Goal: Information Seeking & Learning: Learn about a topic

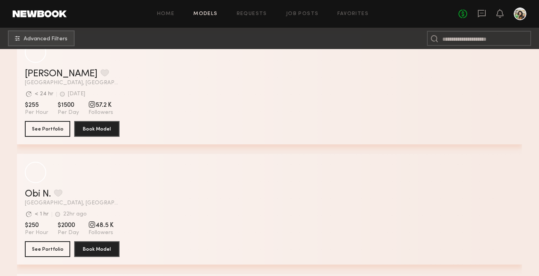
scroll to position [592, 0]
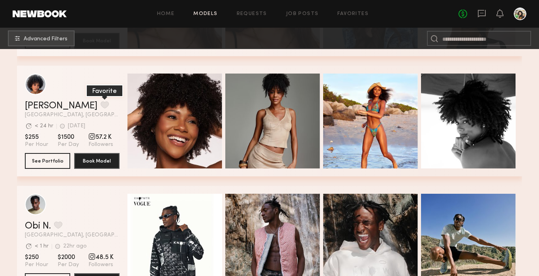
click at [101, 106] on button "grid" at bounding box center [105, 104] width 8 height 7
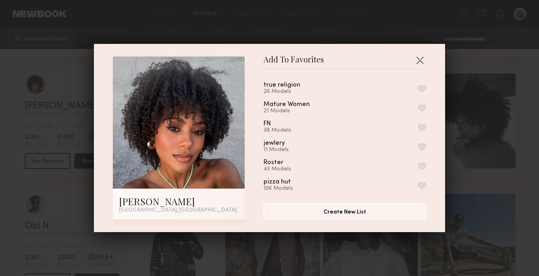
click at [424, 88] on button "button" at bounding box center [422, 88] width 8 height 7
click at [421, 59] on button "button" at bounding box center [420, 60] width 13 height 13
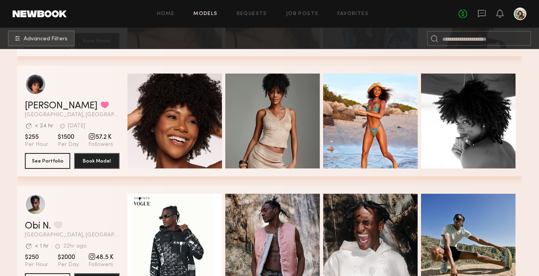
scroll to position [680, 0]
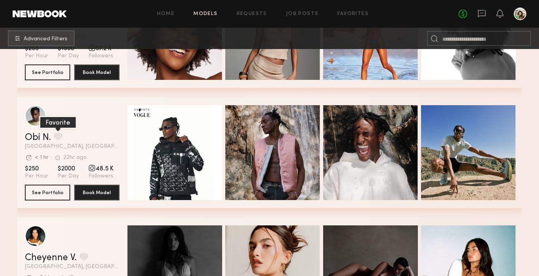
click at [58, 134] on button "grid" at bounding box center [58, 136] width 8 height 7
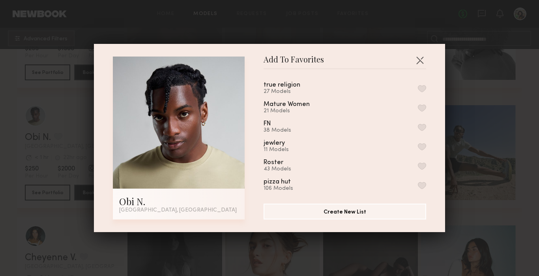
click at [420, 90] on button "button" at bounding box center [422, 88] width 8 height 7
click at [420, 63] on button "button" at bounding box center [420, 60] width 13 height 13
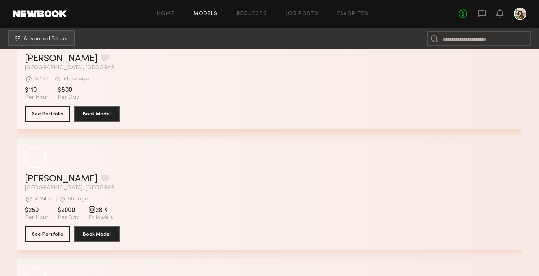
scroll to position [2170, 0]
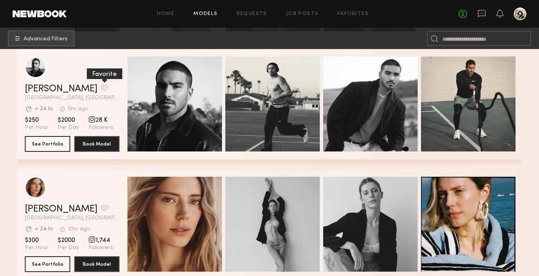
click at [101, 88] on button "grid" at bounding box center [105, 87] width 8 height 7
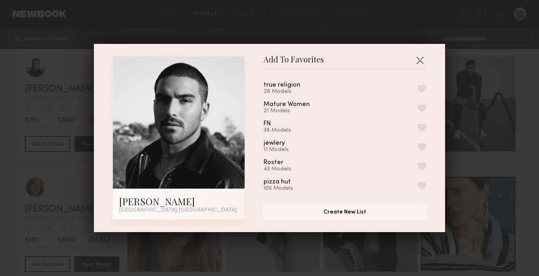
click at [423, 86] on button "button" at bounding box center [422, 88] width 8 height 7
click at [421, 58] on button "button" at bounding box center [420, 60] width 13 height 13
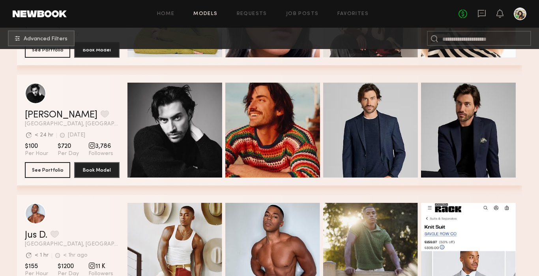
scroll to position [3605, 0]
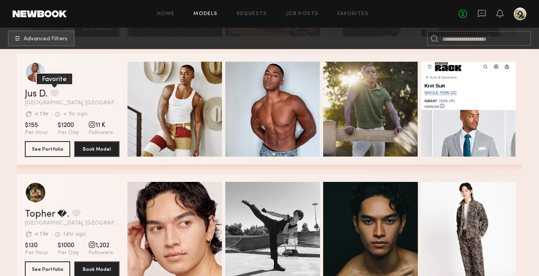
click at [56, 95] on button "grid" at bounding box center [55, 92] width 8 height 7
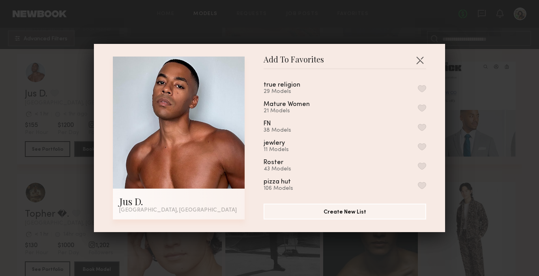
click at [421, 87] on button "button" at bounding box center [422, 88] width 8 height 7
click at [420, 58] on button "button" at bounding box center [420, 60] width 13 height 13
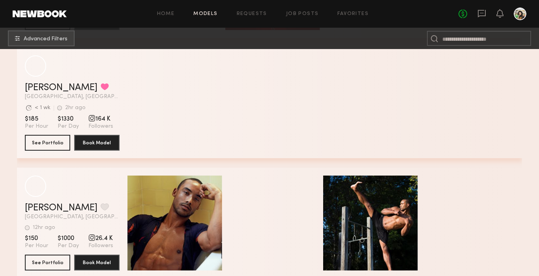
scroll to position [8063, 0]
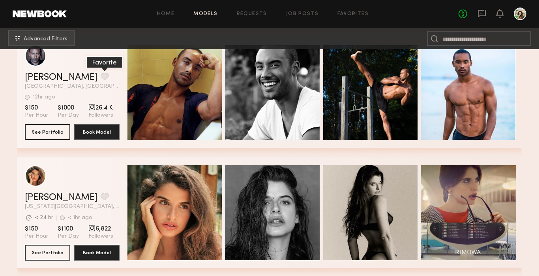
click at [101, 77] on button "grid" at bounding box center [105, 76] width 8 height 7
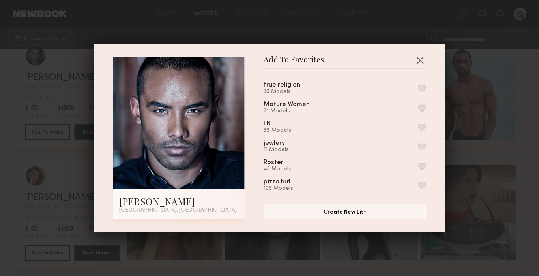
click at [423, 86] on button "button" at bounding box center [422, 88] width 8 height 7
click at [419, 59] on button "button" at bounding box center [420, 60] width 13 height 13
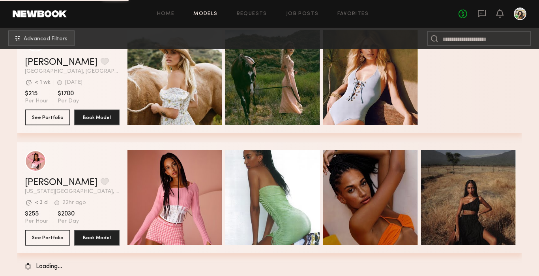
scroll to position [10006, 0]
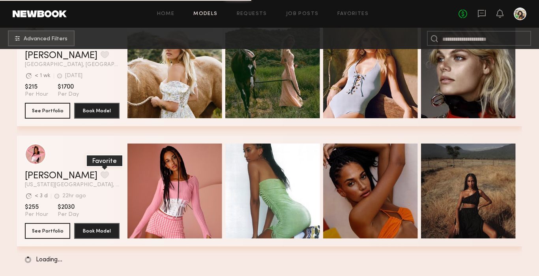
click at [101, 177] on button "grid" at bounding box center [105, 174] width 8 height 7
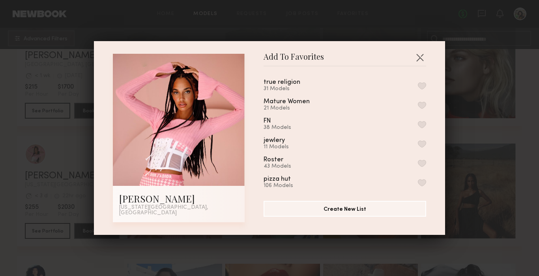
click at [421, 89] on button "button" at bounding box center [422, 85] width 8 height 7
click at [425, 59] on button "button" at bounding box center [420, 57] width 13 height 13
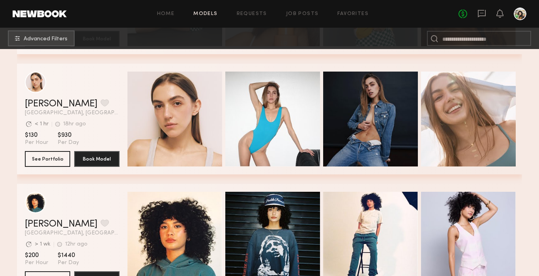
scroll to position [10785, 0]
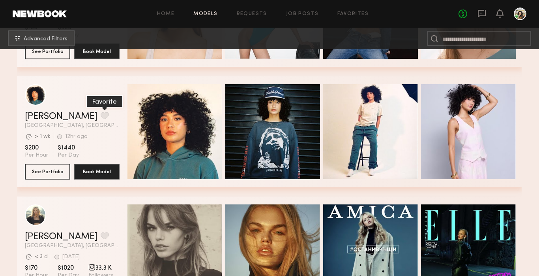
click at [101, 118] on button "grid" at bounding box center [105, 115] width 8 height 7
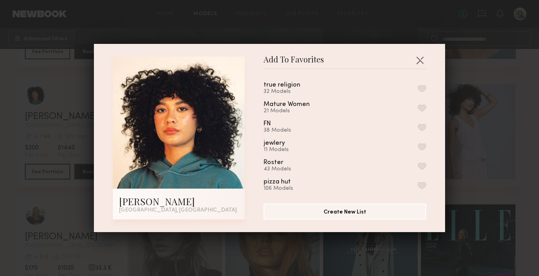
click at [421, 88] on button "button" at bounding box center [422, 88] width 8 height 7
click at [419, 60] on button "button" at bounding box center [420, 60] width 13 height 13
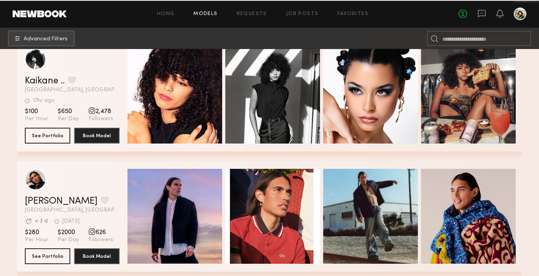
scroll to position [11267, 0]
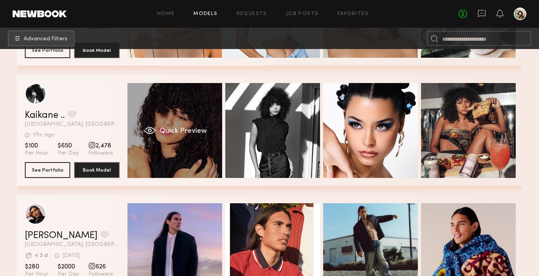
click at [216, 132] on div "Quick Preview" at bounding box center [175, 130] width 95 height 95
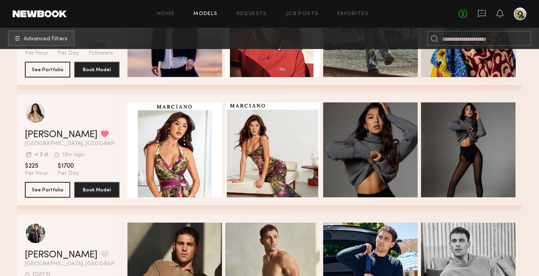
scroll to position [11395, 0]
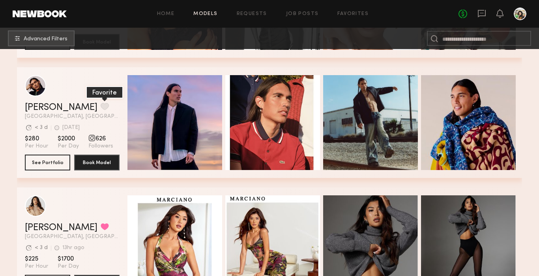
click at [101, 105] on button "grid" at bounding box center [105, 106] width 8 height 7
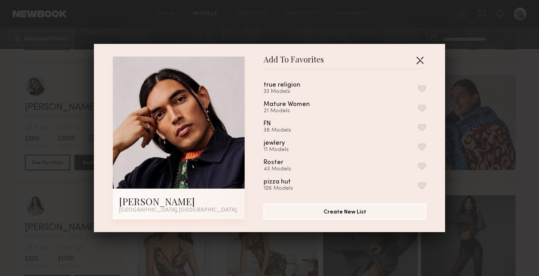
click at [421, 61] on button "button" at bounding box center [420, 60] width 13 height 13
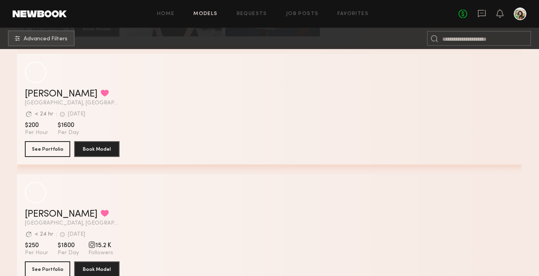
scroll to position [13339, 0]
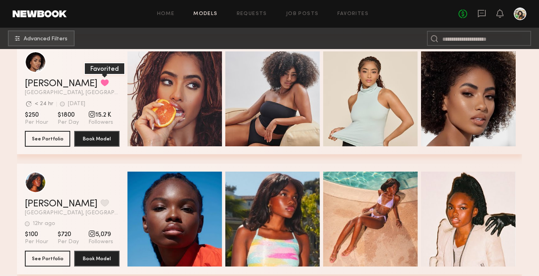
click at [101, 83] on button "grid" at bounding box center [105, 82] width 8 height 7
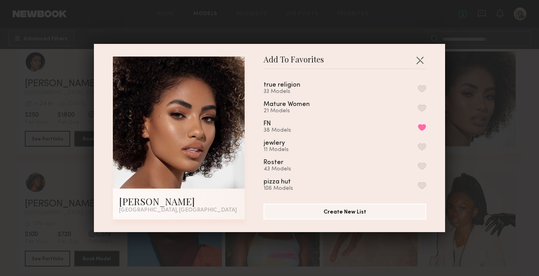
click at [420, 87] on button "button" at bounding box center [422, 88] width 8 height 7
click at [418, 63] on button "button" at bounding box center [420, 60] width 13 height 13
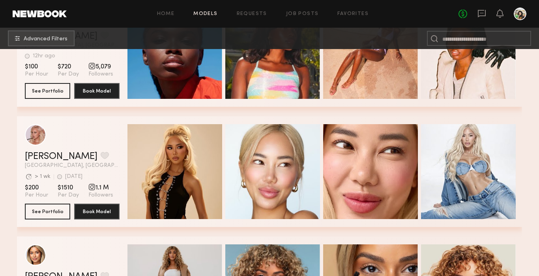
scroll to position [13467, 0]
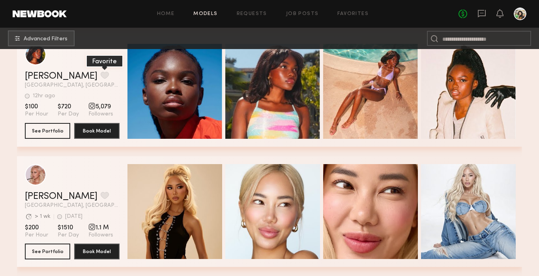
click at [101, 73] on button "grid" at bounding box center [105, 74] width 8 height 7
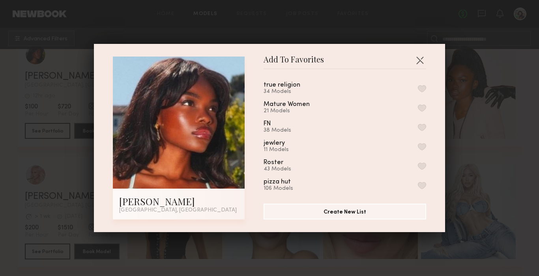
click at [421, 90] on button "button" at bounding box center [422, 88] width 8 height 7
click at [418, 60] on button "button" at bounding box center [420, 60] width 13 height 13
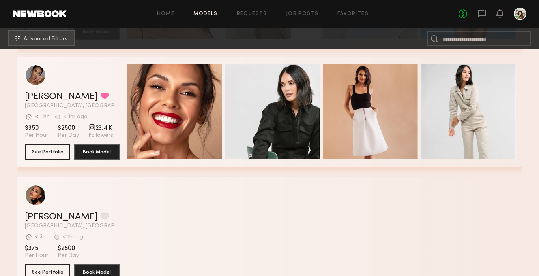
scroll to position [15210, 0]
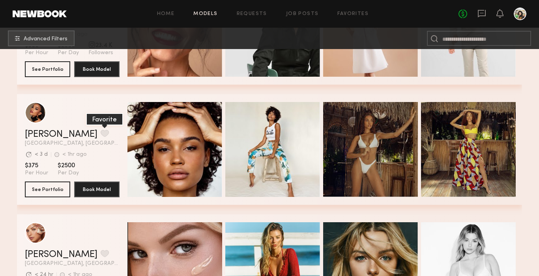
click at [101, 131] on button "grid" at bounding box center [105, 133] width 8 height 7
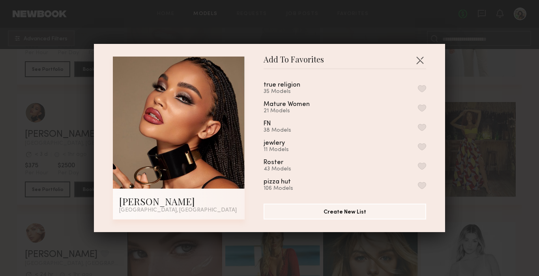
click at [422, 88] on button "button" at bounding box center [422, 88] width 8 height 7
click at [420, 58] on button "button" at bounding box center [420, 60] width 13 height 13
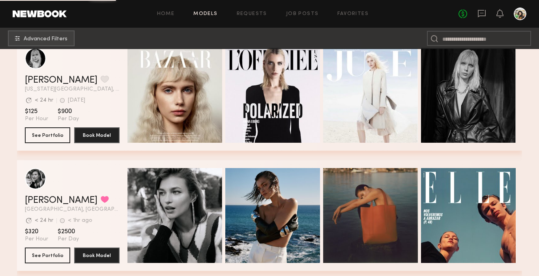
scroll to position [17209, 0]
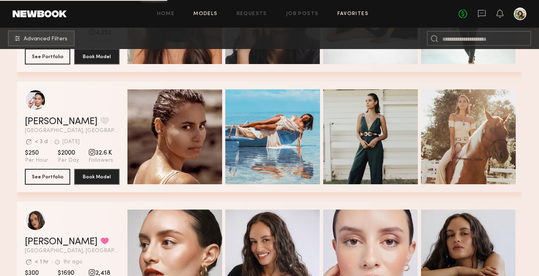
click at [355, 14] on link "Favorites" at bounding box center [353, 13] width 31 height 5
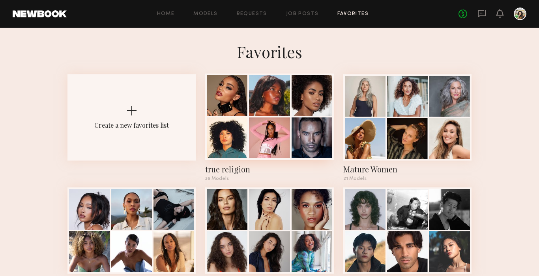
click at [265, 139] on div at bounding box center [269, 137] width 41 height 41
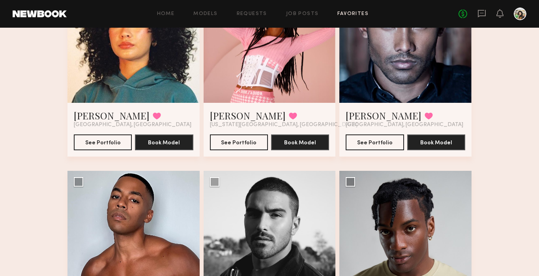
scroll to position [325, 0]
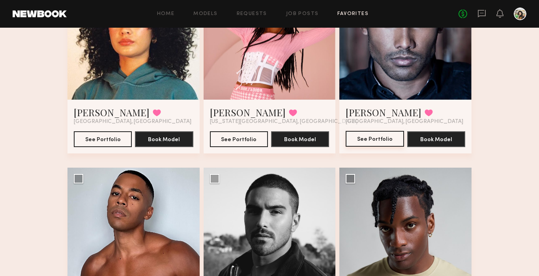
click at [381, 133] on button "See Portfolio" at bounding box center [375, 139] width 58 height 16
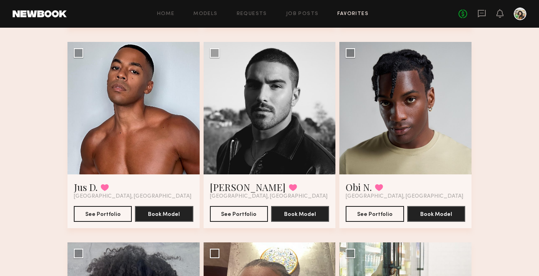
scroll to position [450, 0]
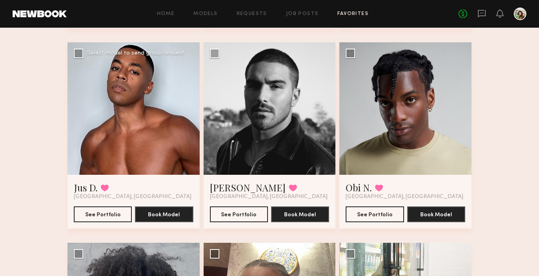
click at [133, 141] on div at bounding box center [134, 108] width 132 height 132
click at [108, 207] on button "See Portfolio" at bounding box center [103, 214] width 58 height 16
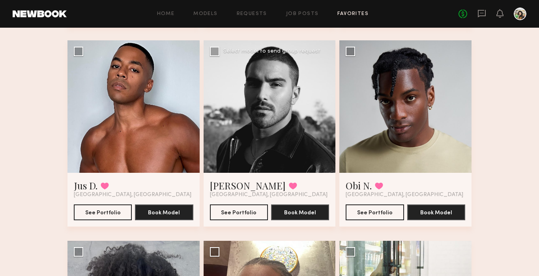
click at [253, 141] on div at bounding box center [270, 106] width 132 height 132
click at [257, 117] on div at bounding box center [270, 106] width 132 height 132
click at [231, 216] on button "See Portfolio" at bounding box center [239, 212] width 58 height 16
click at [268, 162] on div at bounding box center [270, 106] width 132 height 132
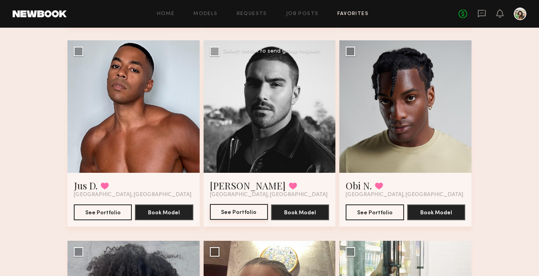
click at [237, 207] on button "See Portfolio" at bounding box center [239, 212] width 58 height 16
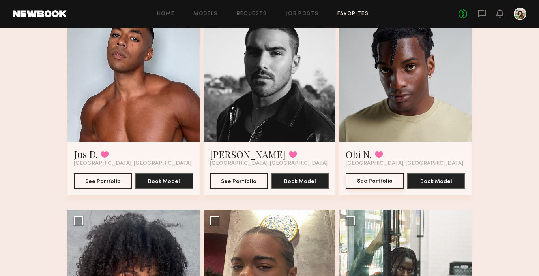
click at [381, 177] on button "See Portfolio" at bounding box center [375, 181] width 58 height 16
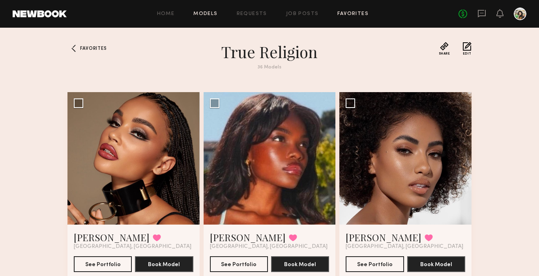
click at [206, 14] on link "Models" at bounding box center [206, 13] width 24 height 5
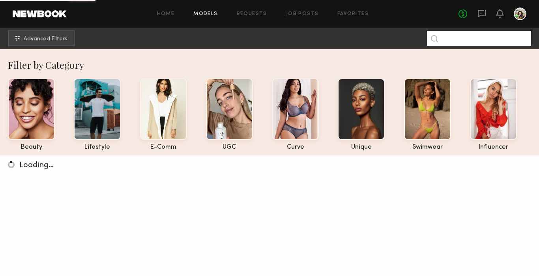
click at [492, 42] on input at bounding box center [479, 38] width 104 height 15
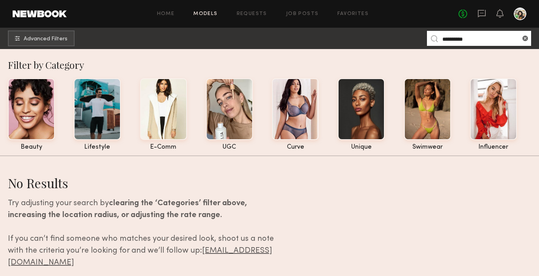
click at [458, 39] on input "**********" at bounding box center [479, 38] width 104 height 15
click at [473, 40] on input "**********" at bounding box center [479, 38] width 104 height 15
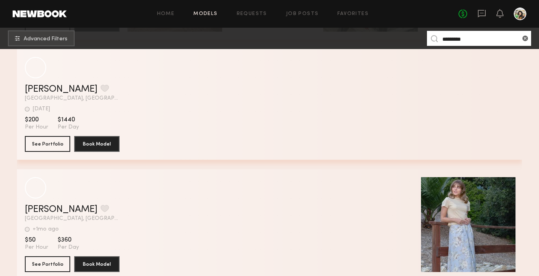
scroll to position [355, 0]
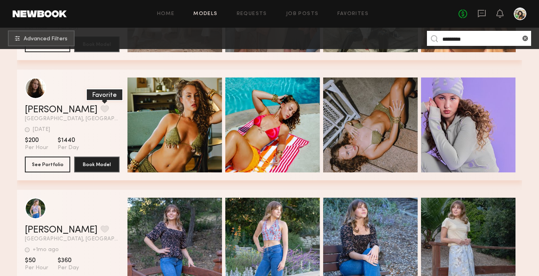
type input "********"
click at [101, 108] on button "grid" at bounding box center [105, 108] width 8 height 7
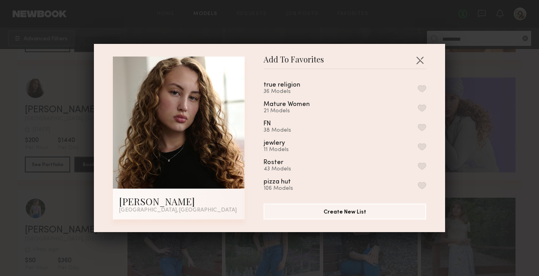
click at [423, 88] on button "button" at bounding box center [422, 88] width 8 height 7
click at [420, 55] on button "button" at bounding box center [420, 60] width 13 height 13
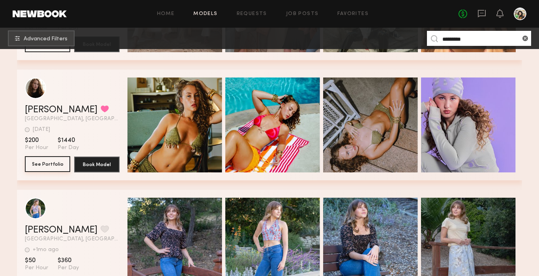
click at [58, 164] on button "See Portfolio" at bounding box center [47, 164] width 45 height 16
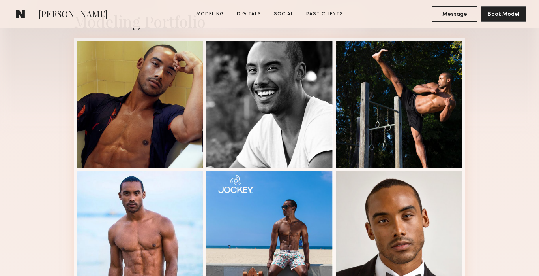
scroll to position [192, 0]
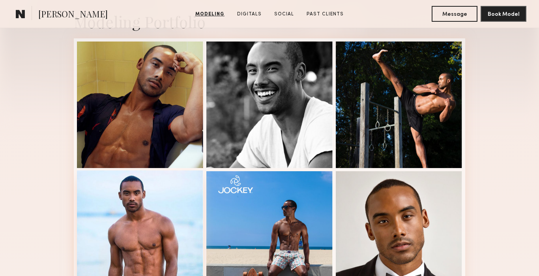
click at [124, 229] on div at bounding box center [140, 233] width 126 height 126
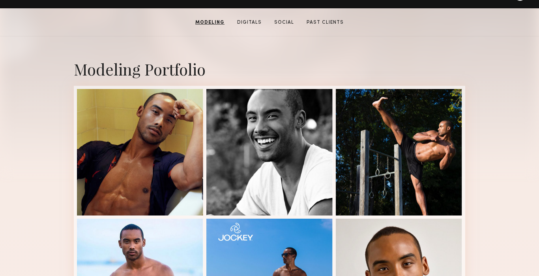
scroll to position [120, 0]
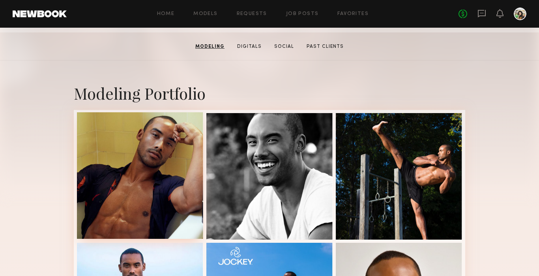
click at [128, 216] on div at bounding box center [140, 175] width 126 height 126
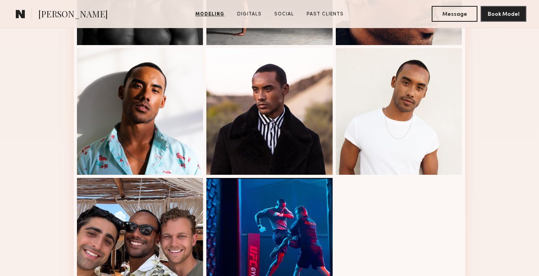
scroll to position [857, 0]
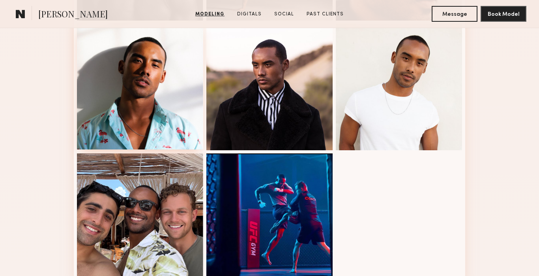
click at [154, 113] on div at bounding box center [140, 86] width 126 height 126
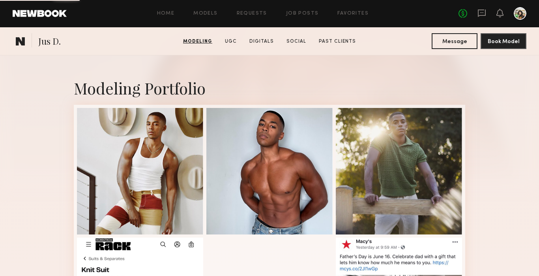
scroll to position [265, 0]
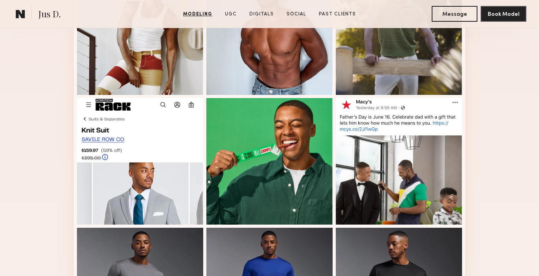
click at [160, 58] on div at bounding box center [140, 31] width 126 height 126
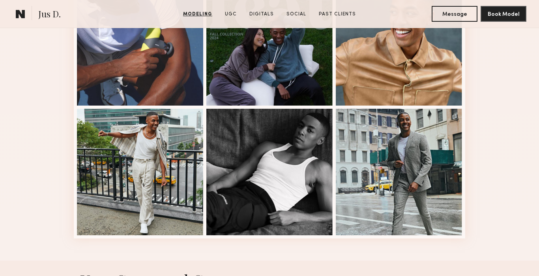
scroll to position [1061, 0]
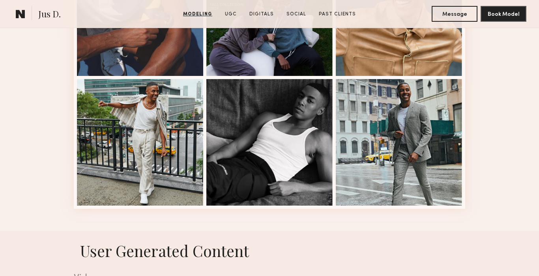
click at [295, 185] on div at bounding box center [270, 142] width 126 height 126
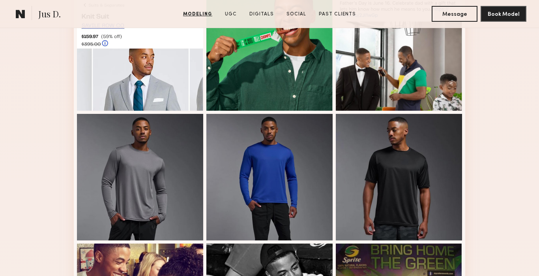
scroll to position [378, 0]
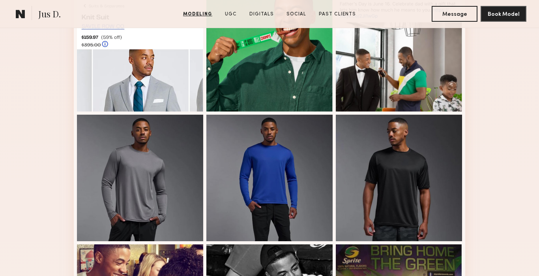
click at [246, 191] on div at bounding box center [270, 178] width 126 height 126
click at [384, 192] on div at bounding box center [399, 178] width 126 height 126
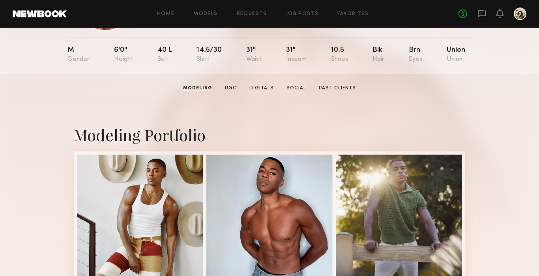
scroll to position [64, 0]
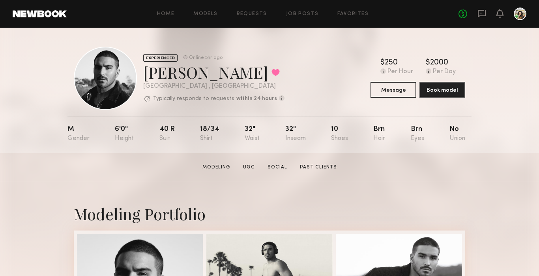
scroll to position [29, 0]
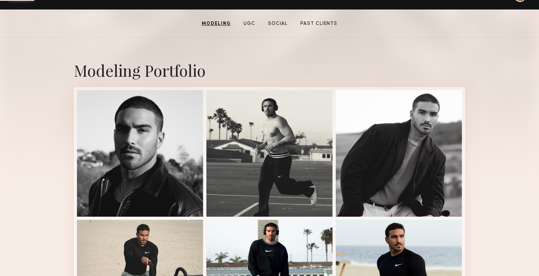
scroll to position [153, 0]
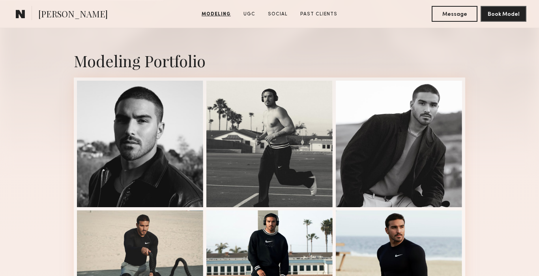
click at [366, 143] on div at bounding box center [399, 144] width 126 height 126
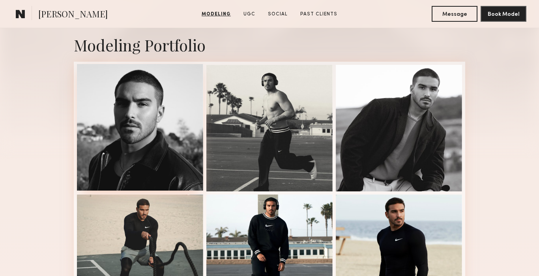
scroll to position [0, 0]
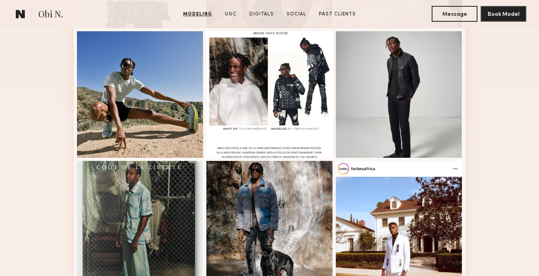
scroll to position [537, 0]
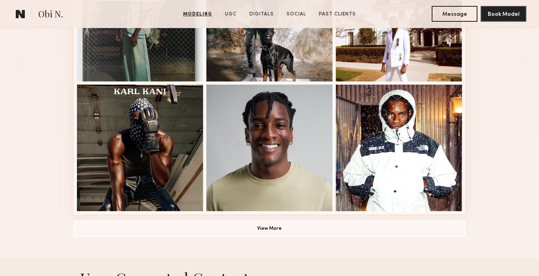
click at [257, 234] on button "View More" at bounding box center [270, 228] width 392 height 16
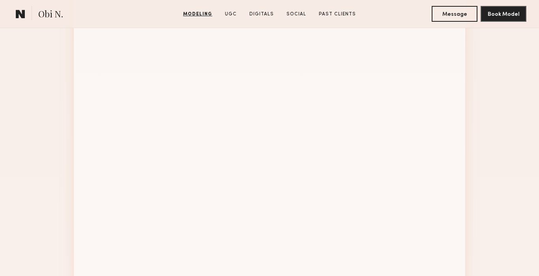
scroll to position [978, 0]
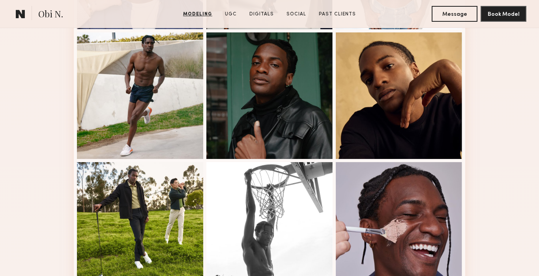
click at [293, 137] on div at bounding box center [270, 95] width 126 height 126
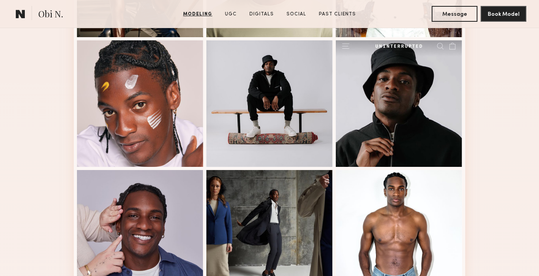
scroll to position [714, 0]
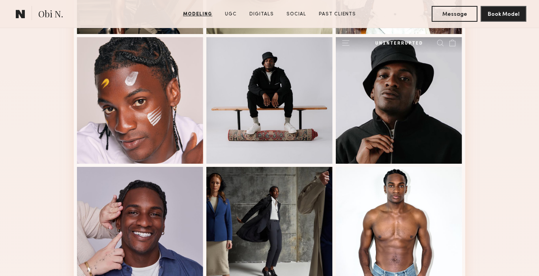
click at [159, 116] on div at bounding box center [140, 100] width 126 height 126
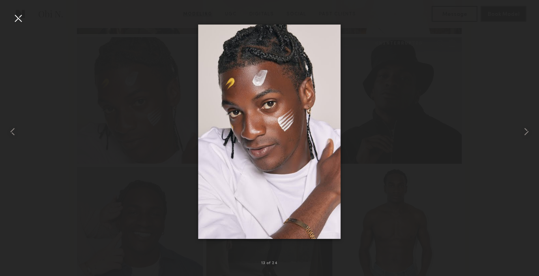
click at [23, 19] on div at bounding box center [18, 18] width 13 height 13
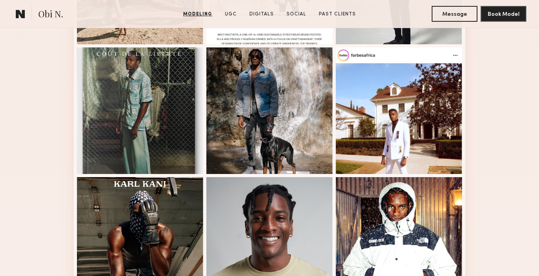
scroll to position [446, 0]
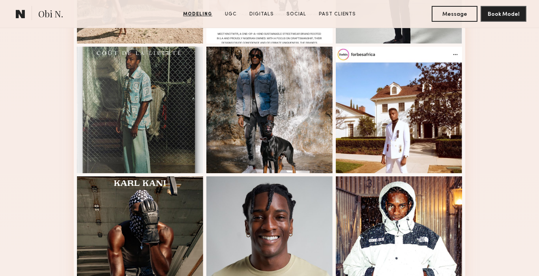
click at [278, 130] on div at bounding box center [270, 110] width 126 height 126
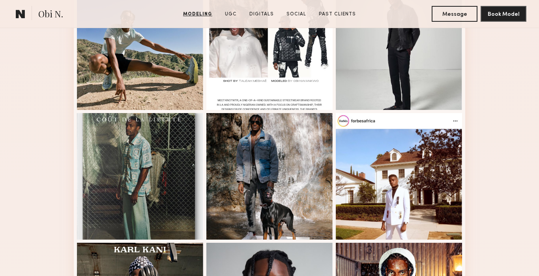
scroll to position [380, 0]
click at [131, 166] on div at bounding box center [140, 176] width 126 height 126
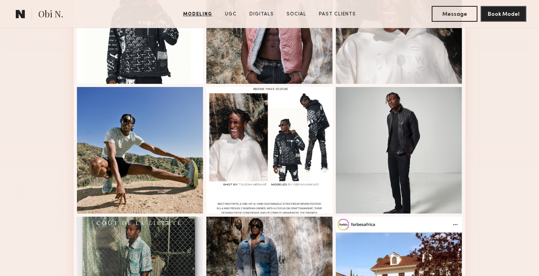
click at [413, 194] on div at bounding box center [399, 150] width 126 height 126
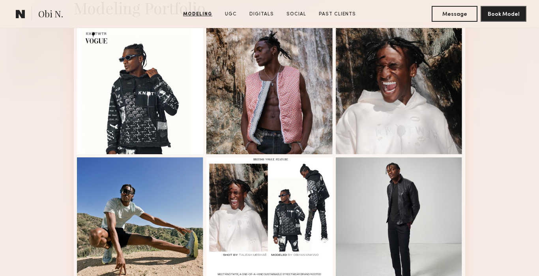
scroll to position [201, 0]
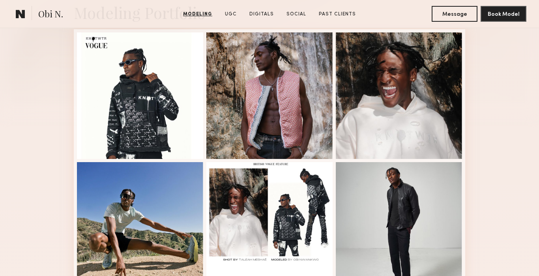
click at [132, 143] on div at bounding box center [140, 95] width 126 height 126
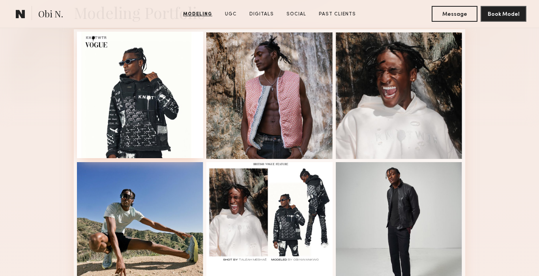
scroll to position [0, 0]
